Goal: Find specific page/section: Find specific page/section

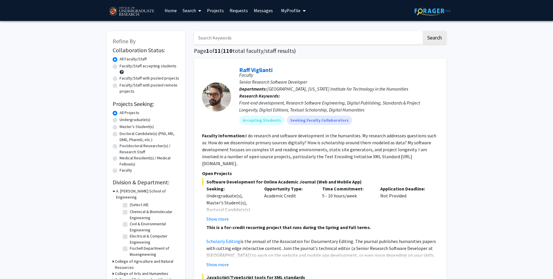
click at [232, 12] on link "Requests" at bounding box center [239, 10] width 24 height 20
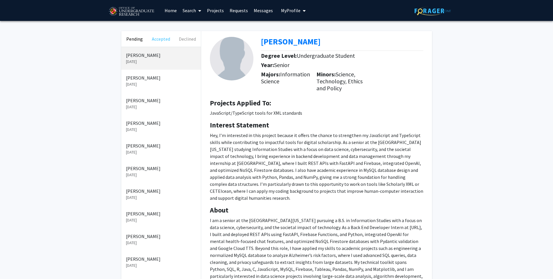
click at [160, 40] on button "Accepted" at bounding box center [161, 39] width 26 height 16
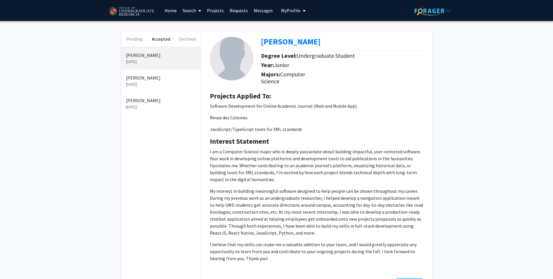
click at [158, 85] on p "[DATE]" at bounding box center [161, 84] width 70 height 6
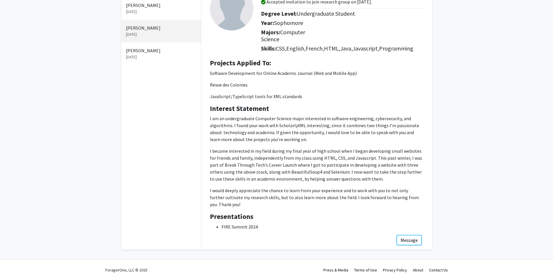
scroll to position [51, 0]
